Goal: Task Accomplishment & Management: Manage account settings

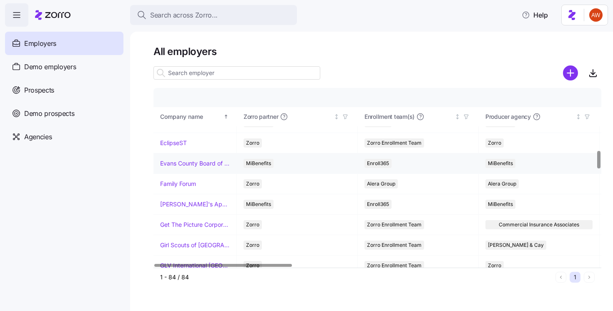
scroll to position [625, 0]
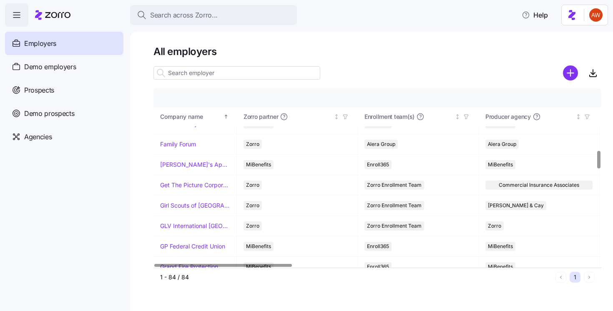
click at [205, 76] on input at bounding box center [236, 72] width 167 height 13
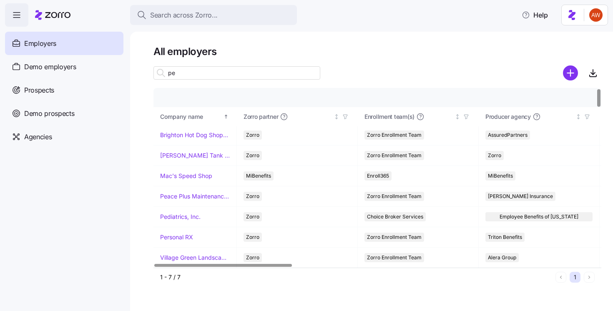
scroll to position [0, 0]
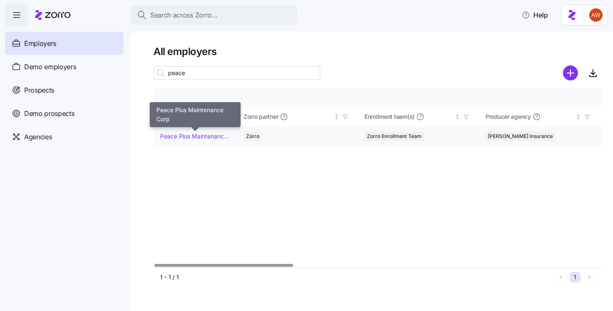
type input "peace"
click at [188, 138] on link "Peace Plus Maintenance Corp" at bounding box center [195, 136] width 70 height 8
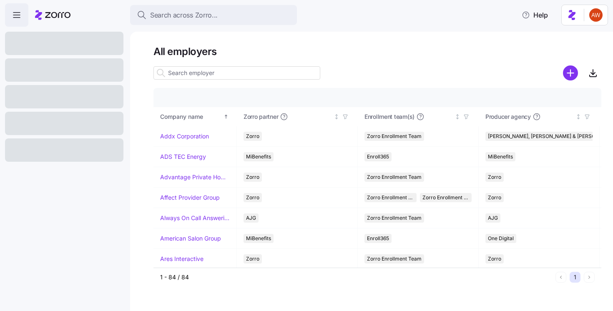
click at [196, 70] on input at bounding box center [236, 72] width 167 height 13
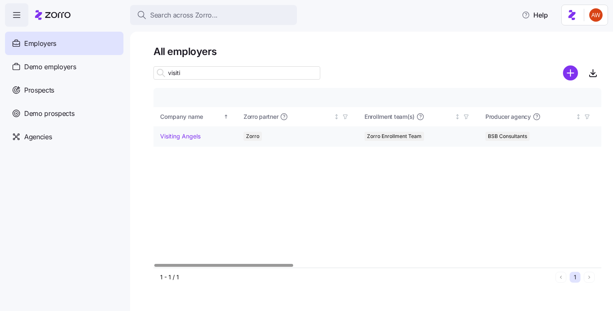
type input "visiti"
click at [188, 135] on link "Visiting Angels" at bounding box center [180, 136] width 40 height 8
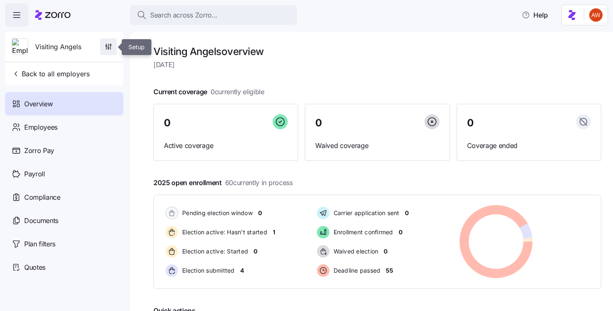
click at [112, 43] on icon "button" at bounding box center [108, 47] width 8 height 8
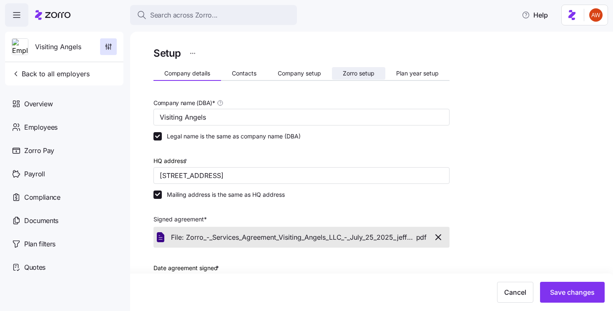
click at [360, 73] on span "Zorro setup" at bounding box center [359, 73] width 32 height 6
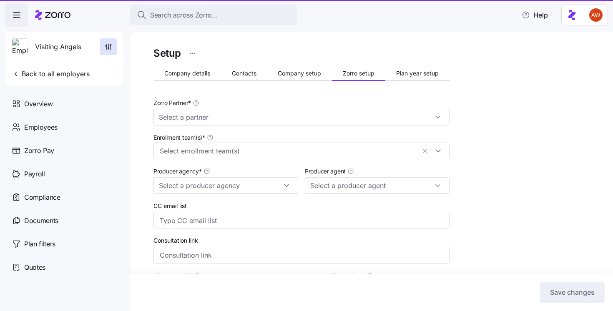
type input "Zorro"
type input "BSB Consultants"
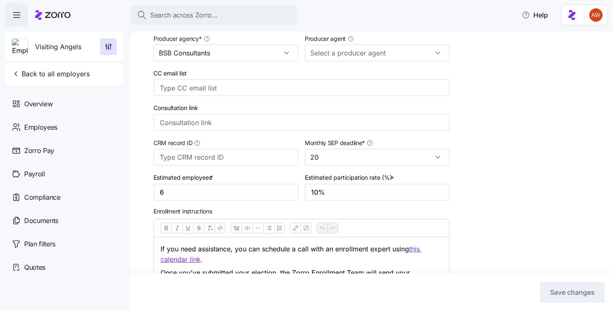
scroll to position [228, 0]
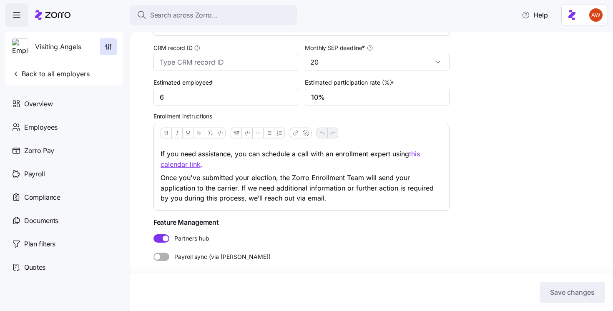
click at [166, 240] on span at bounding box center [166, 238] width 6 height 6
click at [153, 234] on input "Partners hub" at bounding box center [153, 234] width 0 height 0
click at [555, 294] on span "Save changes" at bounding box center [572, 292] width 45 height 10
click at [53, 76] on span "Back to all employers" at bounding box center [51, 74] width 78 height 10
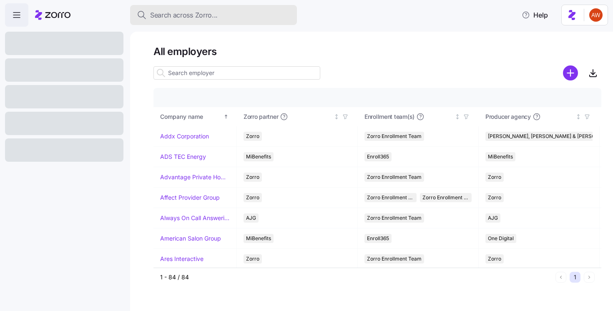
click at [211, 15] on span "Search across Zorro..." at bounding box center [184, 15] width 68 height 10
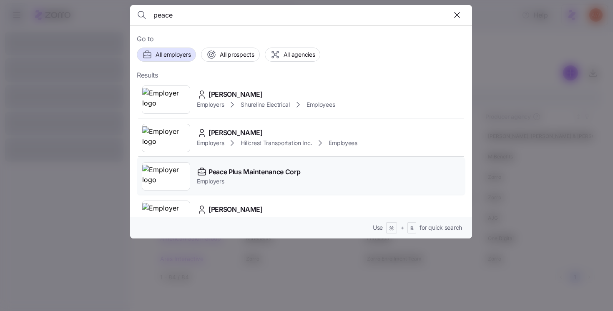
type input "peace"
click at [239, 173] on span "Peace Plus Maintenance Corp" at bounding box center [254, 172] width 92 height 10
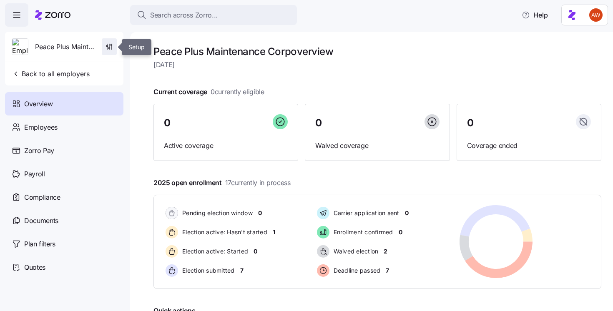
click at [111, 51] on span "button" at bounding box center [109, 47] width 14 height 16
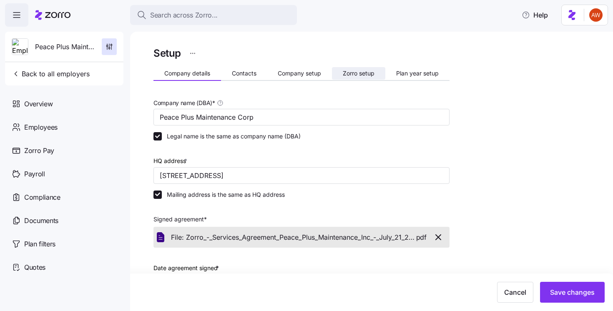
click at [358, 69] on button "Zorro setup" at bounding box center [358, 73] width 53 height 13
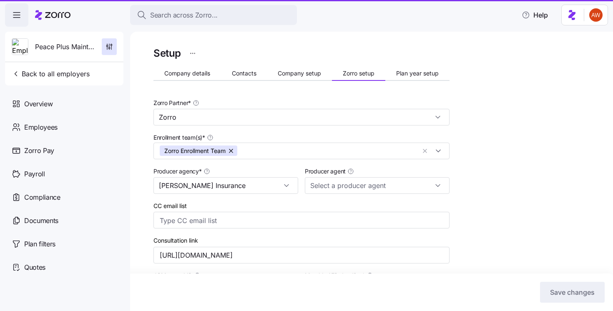
type input "[PERSON_NAME] ([PERSON_NAME][EMAIL_ADDRESS][DOMAIN_NAME])"
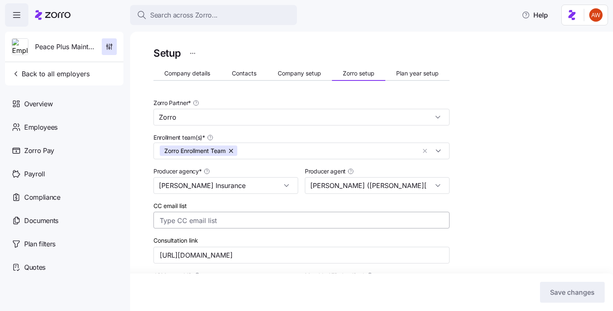
scroll to position [235, 0]
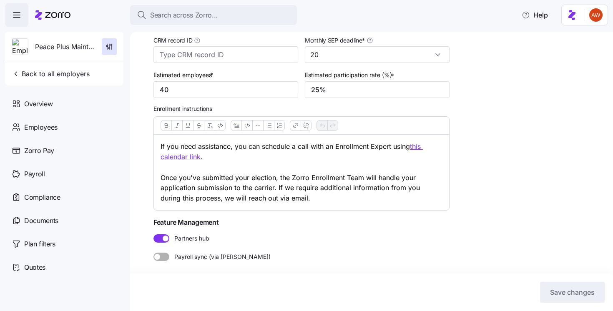
click at [164, 239] on span at bounding box center [166, 238] width 6 height 6
click at [153, 234] on input "Partners hub" at bounding box center [153, 234] width 0 height 0
click at [577, 288] on span "Save changes" at bounding box center [572, 292] width 45 height 10
click at [89, 76] on button "Back to all employers" at bounding box center [50, 73] width 85 height 17
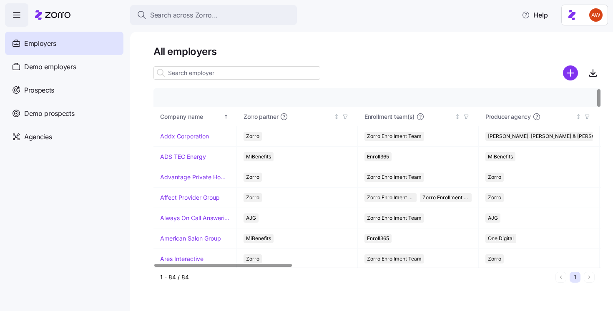
click at [218, 76] on input at bounding box center [236, 72] width 167 height 13
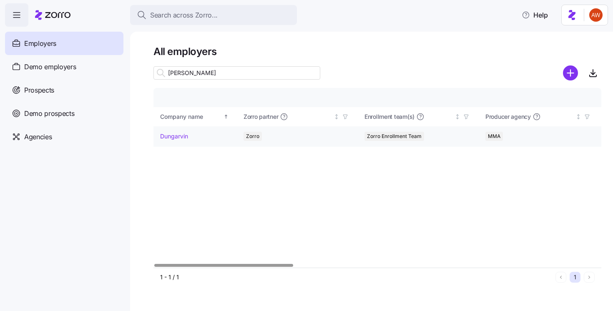
type input "[PERSON_NAME]"
click at [181, 138] on link "Dungarvin" at bounding box center [174, 136] width 28 height 8
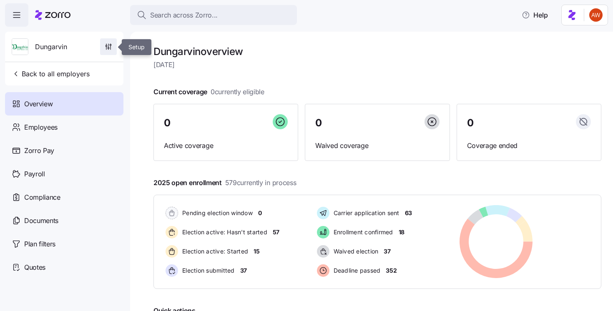
click at [107, 48] on icon "button" at bounding box center [108, 47] width 8 height 8
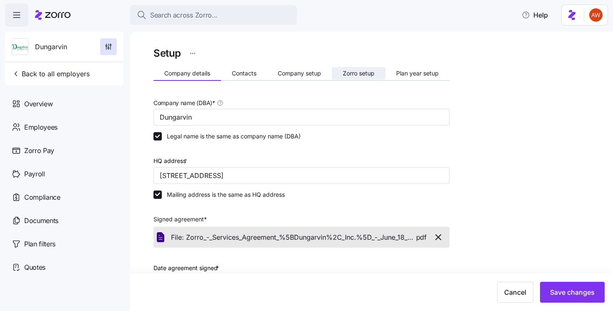
click at [361, 73] on span "Zorro setup" at bounding box center [359, 73] width 32 height 6
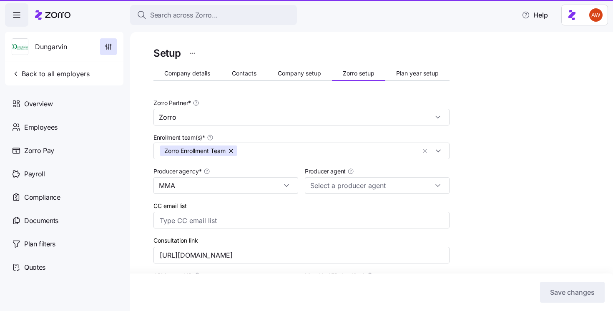
type input "[PERSON_NAME] ([PERSON_NAME][EMAIL_ADDRESS][PERSON_NAME][DOMAIN_NAME])"
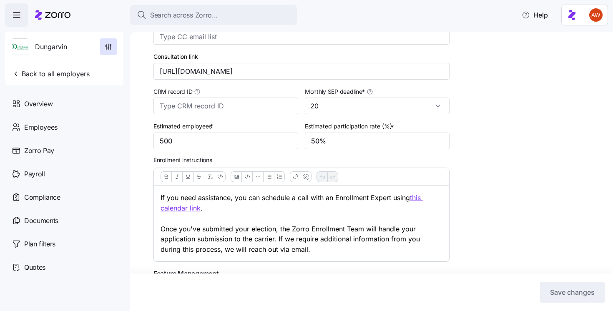
scroll to position [235, 0]
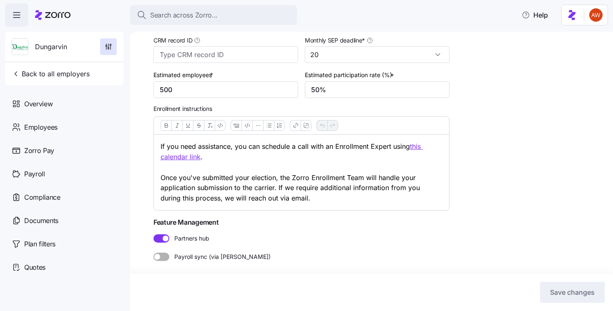
click at [161, 242] on span at bounding box center [158, 238] width 10 height 8
click at [153, 234] on input "Partners hub" at bounding box center [153, 234] width 0 height 0
click at [580, 290] on span "Save changes" at bounding box center [572, 292] width 45 height 10
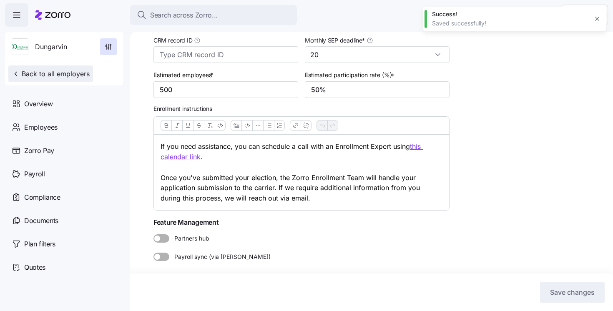
click at [82, 70] on span "Back to all employers" at bounding box center [51, 74] width 78 height 10
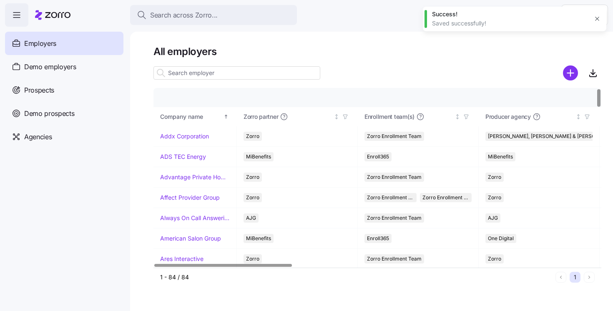
click at [244, 72] on input at bounding box center [236, 72] width 167 height 13
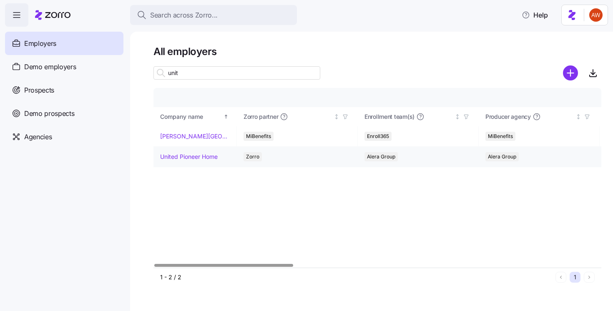
type input "unit"
click at [203, 160] on link "United Pioneer Home" at bounding box center [189, 157] width 58 height 8
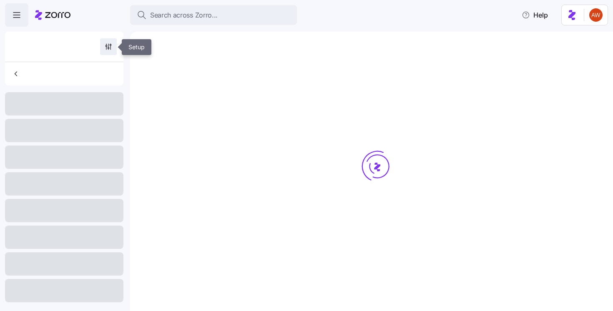
click at [109, 43] on icon "button" at bounding box center [108, 47] width 8 height 8
click at [106, 46] on icon "button" at bounding box center [108, 47] width 8 height 8
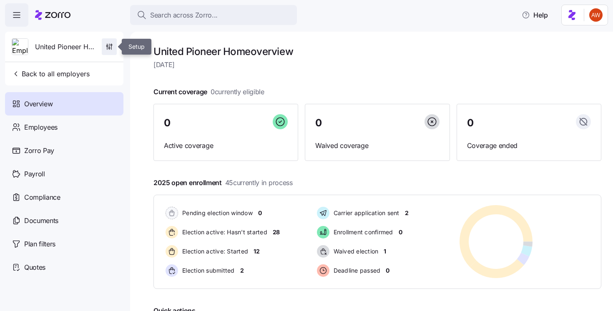
click at [106, 46] on icon "button" at bounding box center [106, 45] width 1 height 1
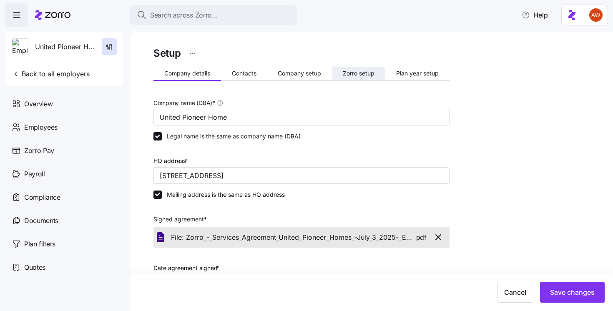
click at [346, 75] on span "Zorro setup" at bounding box center [359, 73] width 32 height 6
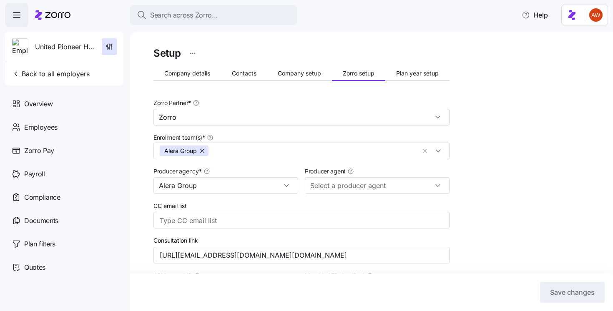
type input "[PERSON_NAME] ([PERSON_NAME][EMAIL_ADDRESS][DOMAIN_NAME])"
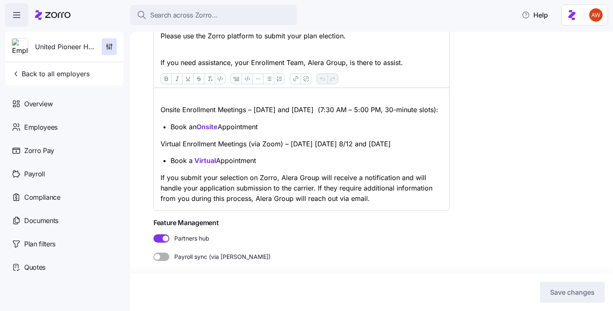
click at [165, 241] on span at bounding box center [166, 238] width 6 height 6
click at [153, 234] on input "Partners hub" at bounding box center [153, 234] width 0 height 0
click at [565, 291] on span "Save changes" at bounding box center [572, 292] width 45 height 10
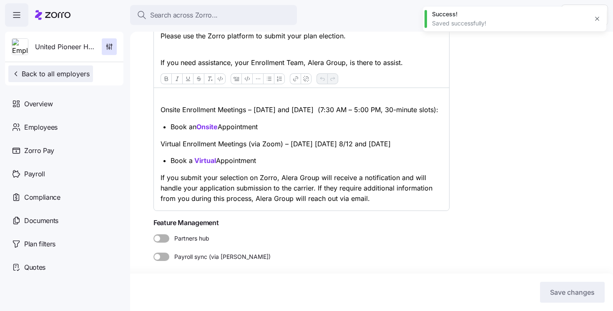
click at [72, 73] on span "Back to all employers" at bounding box center [51, 74] width 78 height 10
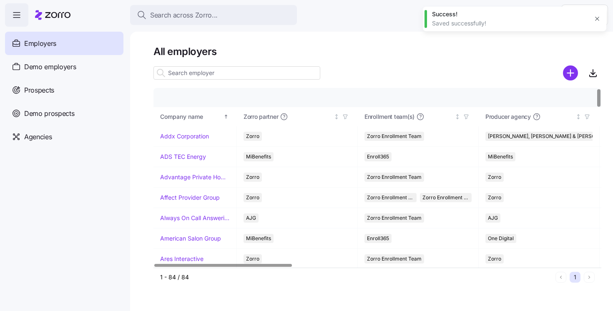
click at [211, 77] on input at bounding box center [236, 72] width 167 height 13
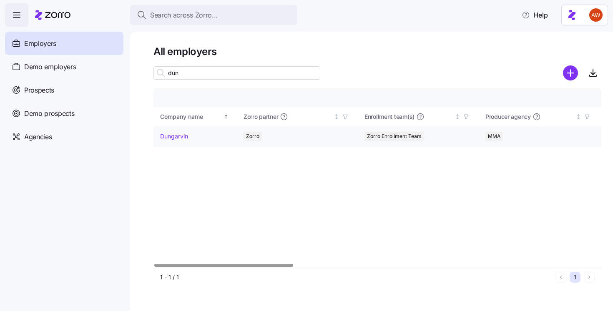
type input "dun"
click at [179, 135] on link "Dungarvin" at bounding box center [174, 136] width 28 height 8
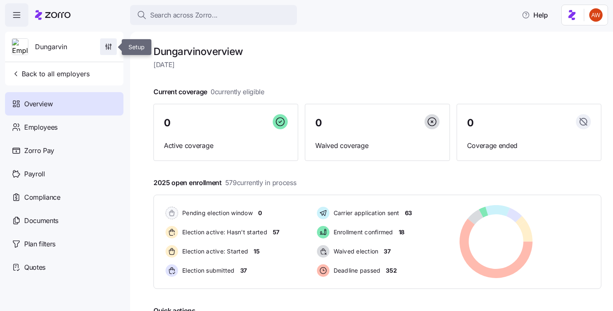
click at [108, 48] on icon "button" at bounding box center [108, 48] width 1 height 1
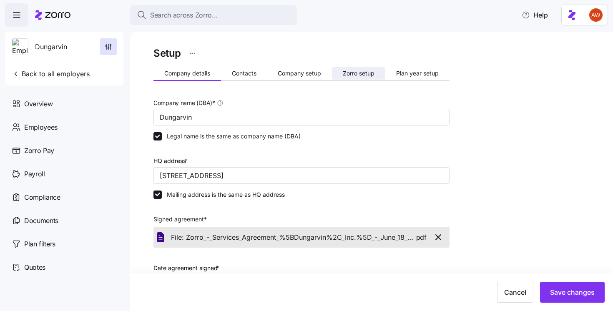
click at [357, 76] on span "Zorro setup" at bounding box center [359, 73] width 32 height 6
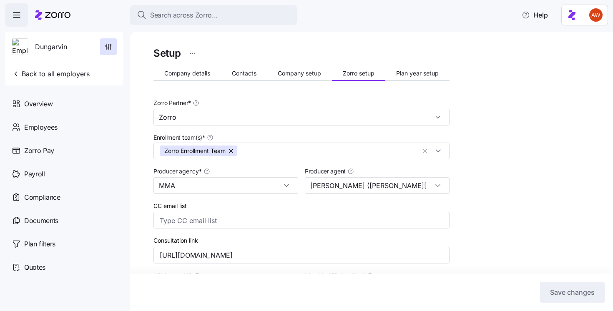
scroll to position [235, 0]
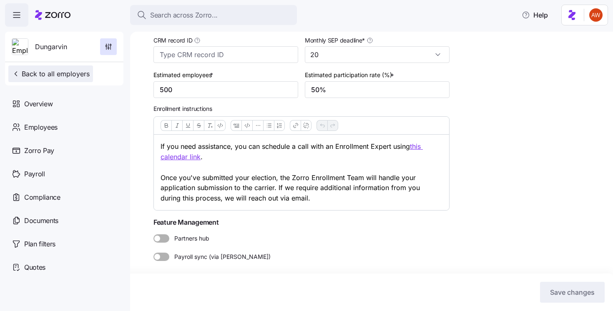
click at [62, 75] on span "Back to all employers" at bounding box center [51, 74] width 78 height 10
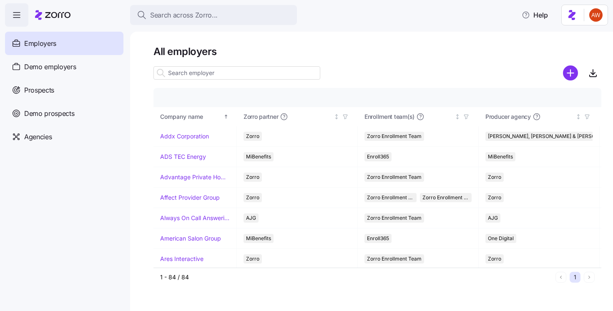
click at [258, 72] on input at bounding box center [236, 72] width 167 height 13
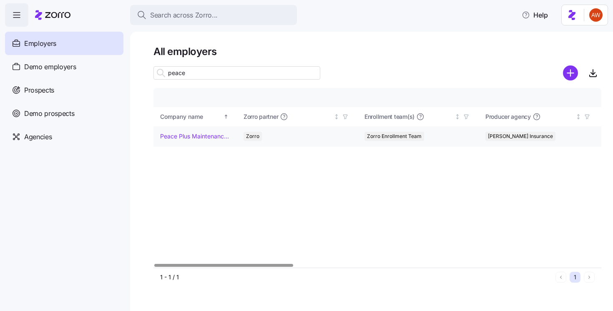
type input "peace"
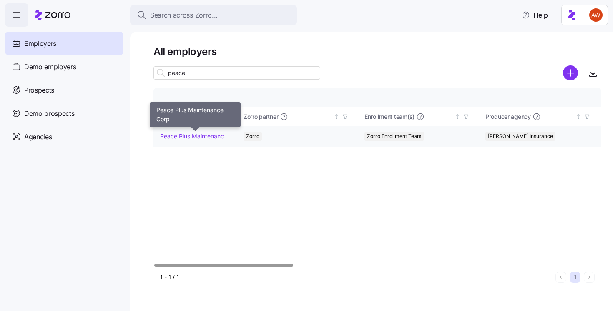
click at [200, 138] on link "Peace Plus Maintenance Corp" at bounding box center [195, 136] width 70 height 8
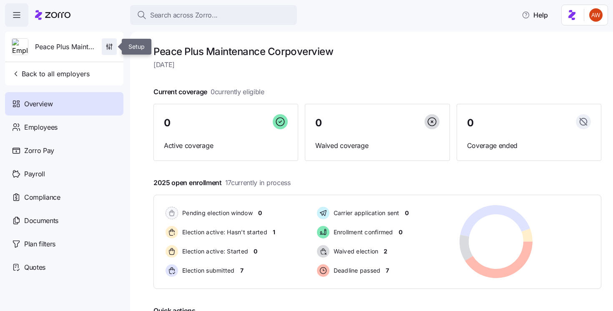
click at [110, 47] on icon "button" at bounding box center [109, 47] width 8 height 8
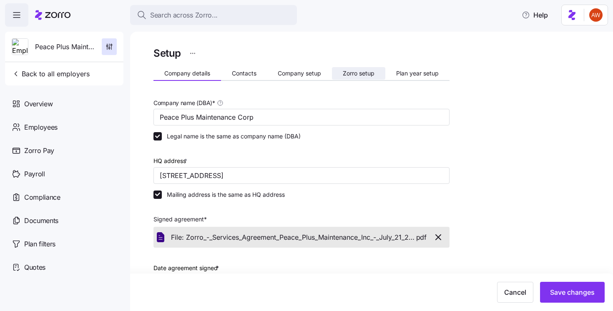
click at [368, 71] on span "Zorro setup" at bounding box center [359, 73] width 32 height 6
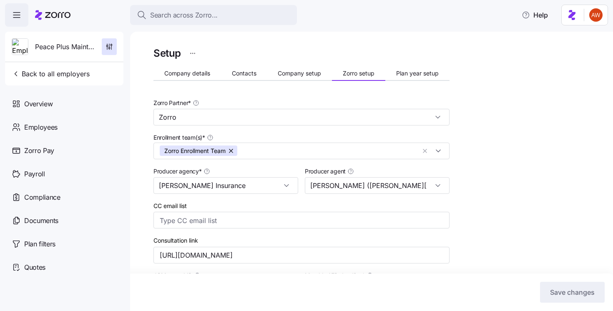
scroll to position [235, 0]
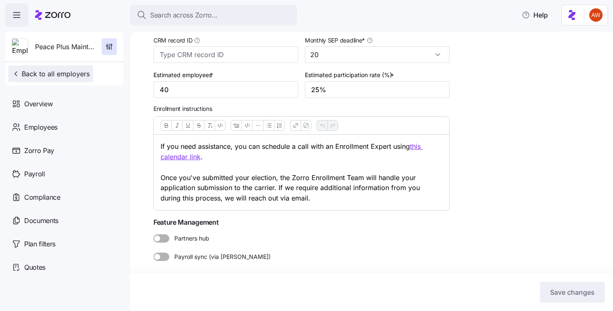
click at [51, 69] on span "Back to all employers" at bounding box center [51, 74] width 78 height 10
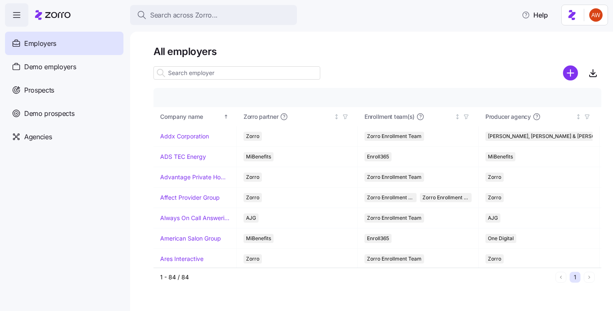
click at [178, 75] on input at bounding box center [236, 72] width 167 height 13
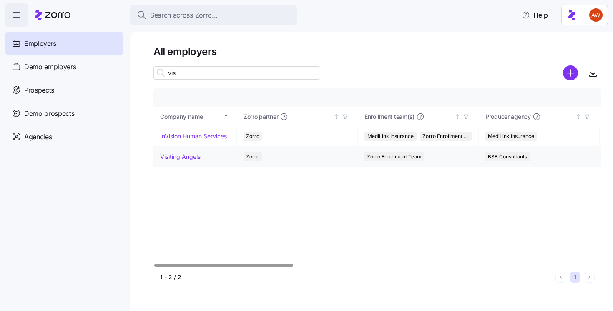
type input "vis"
click at [188, 157] on link "Visiting Angels" at bounding box center [180, 157] width 40 height 8
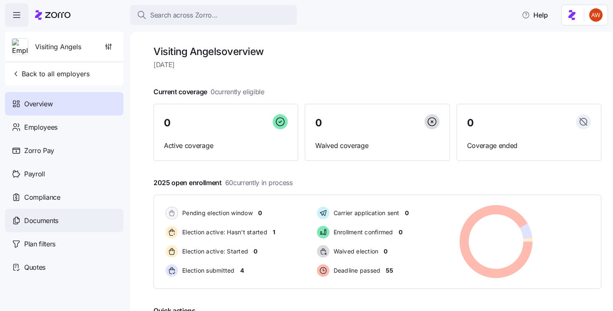
click at [39, 217] on span "Documents" at bounding box center [41, 220] width 34 height 10
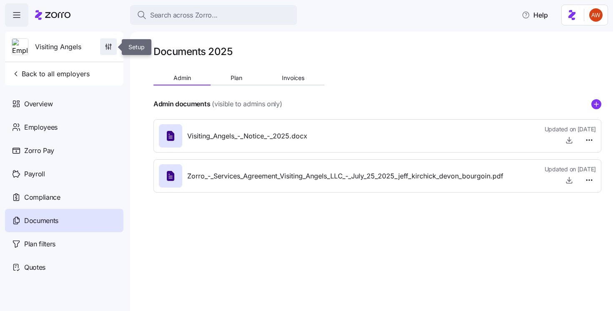
click at [106, 50] on icon "button" at bounding box center [108, 47] width 8 height 8
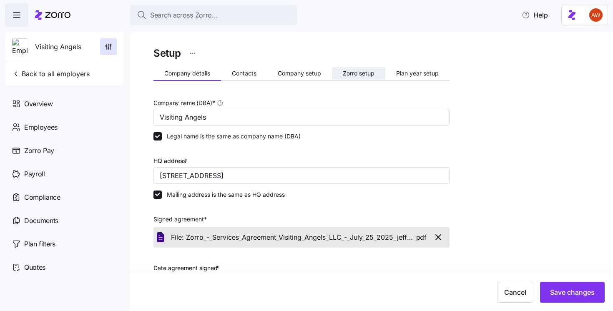
click at [367, 72] on span "Zorro setup" at bounding box center [359, 73] width 32 height 6
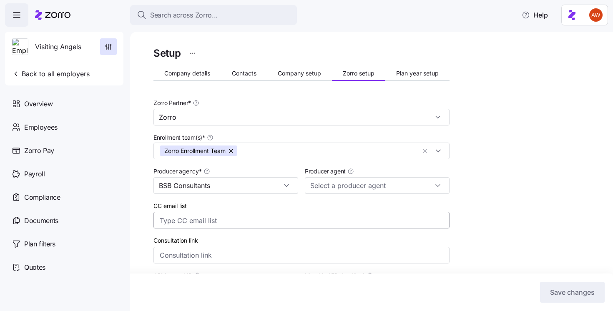
scroll to position [228, 0]
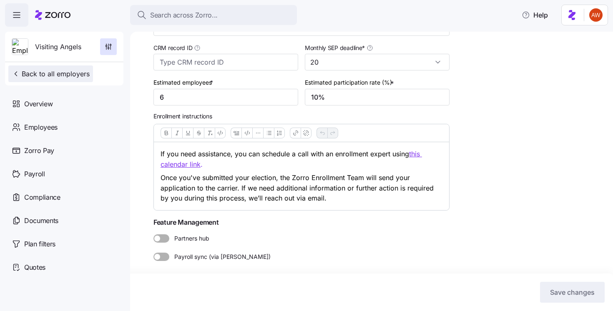
click at [81, 71] on span "Back to all employers" at bounding box center [51, 74] width 78 height 10
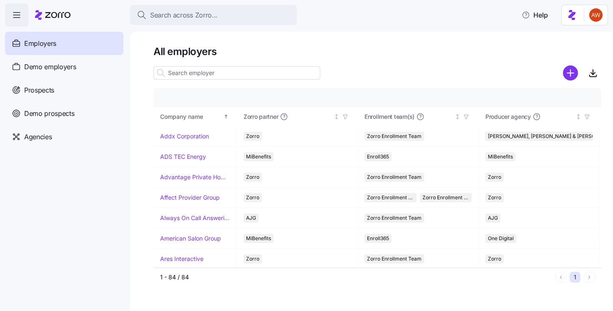
click at [185, 72] on input at bounding box center [236, 72] width 167 height 13
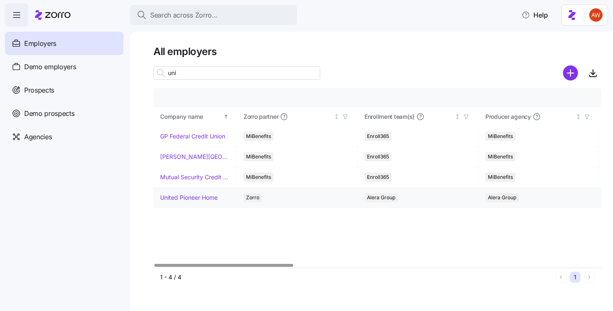
type input "uni"
click at [198, 195] on link "United Pioneer Home" at bounding box center [189, 197] width 58 height 8
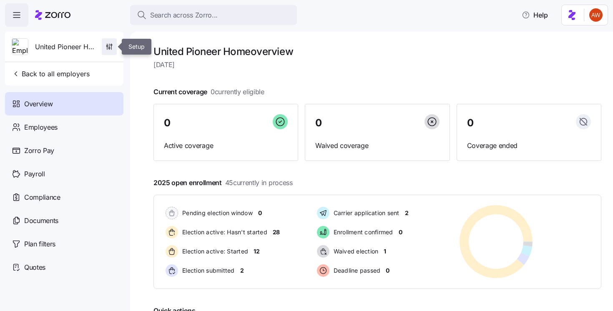
click at [111, 50] on icon "button" at bounding box center [109, 47] width 8 height 8
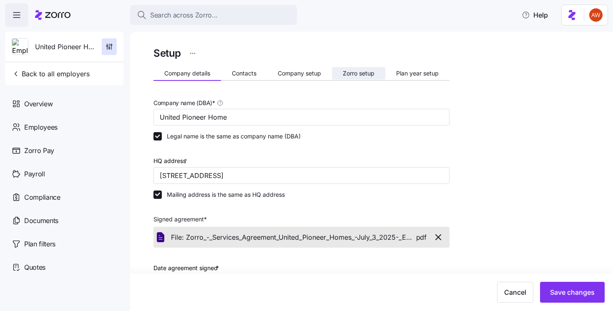
click at [361, 74] on span "Zorro setup" at bounding box center [359, 73] width 32 height 6
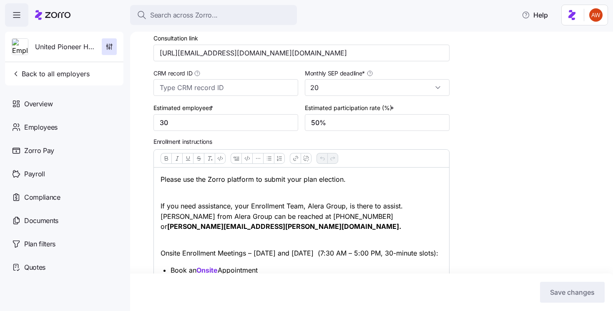
scroll to position [356, 0]
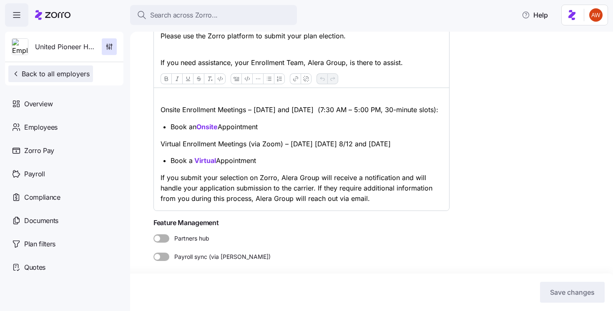
click at [46, 80] on button "Back to all employers" at bounding box center [50, 73] width 85 height 17
